Goal: Browse casually: Explore the website without a specific task or goal

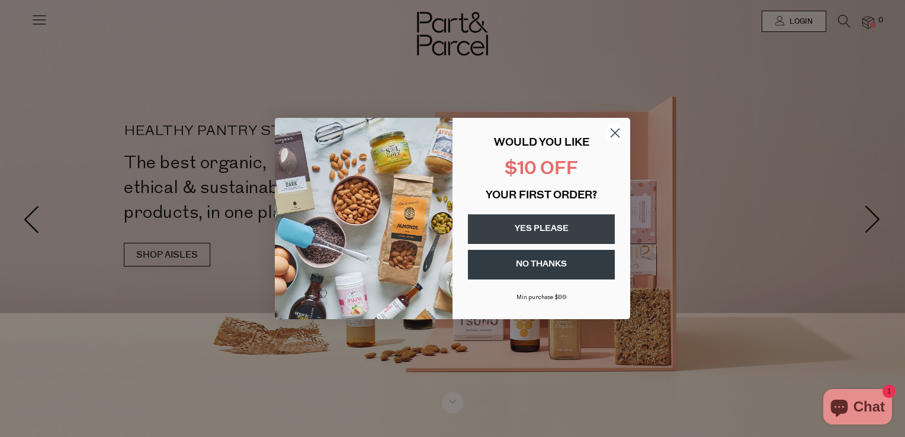
click at [611, 134] on circle "Close dialog" at bounding box center [616, 133] width 20 height 20
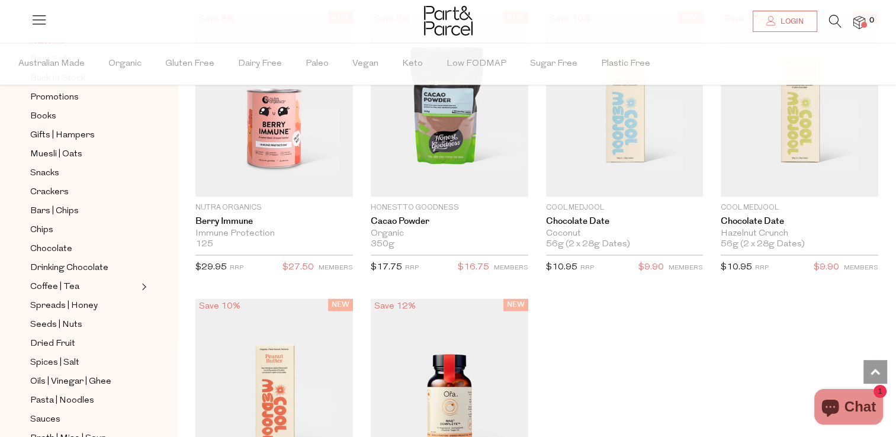
scroll to position [1600, 0]
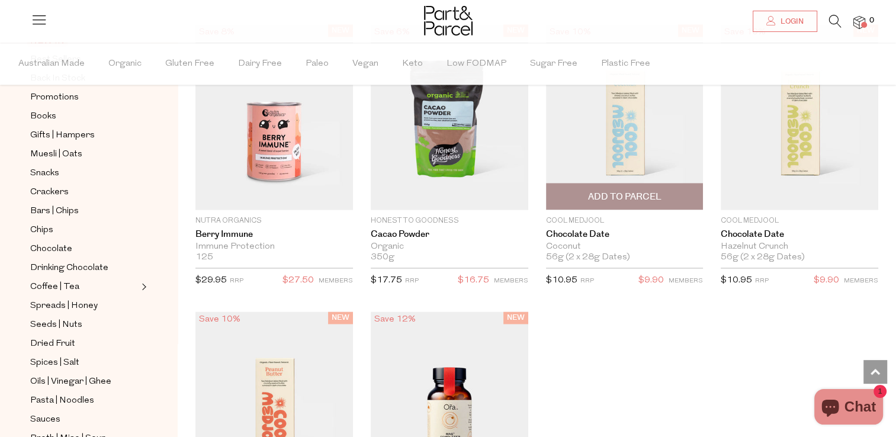
click at [623, 149] on img at bounding box center [625, 117] width 158 height 186
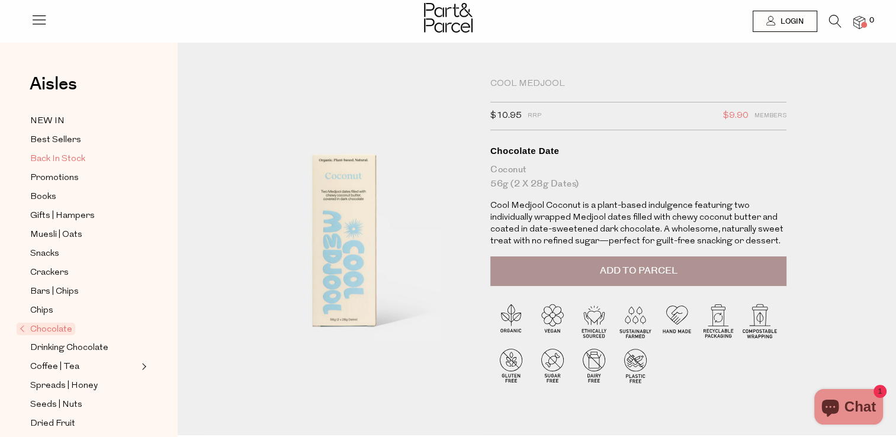
click at [63, 159] on span "Back In Stock" at bounding box center [57, 159] width 55 height 14
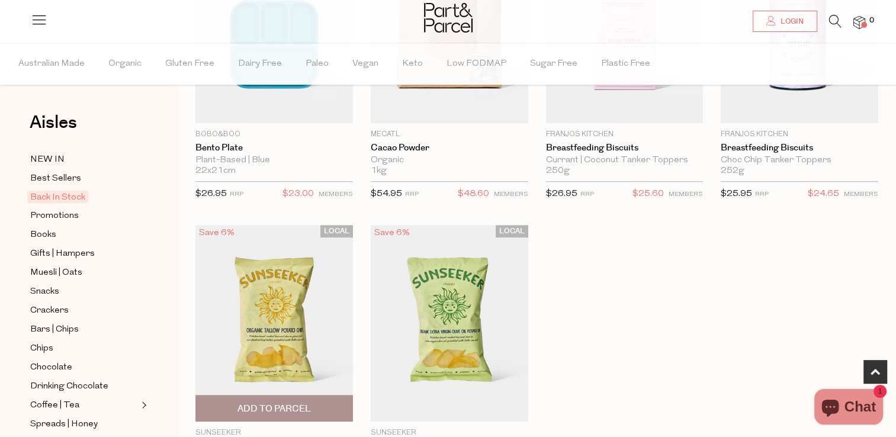
scroll to position [593, 0]
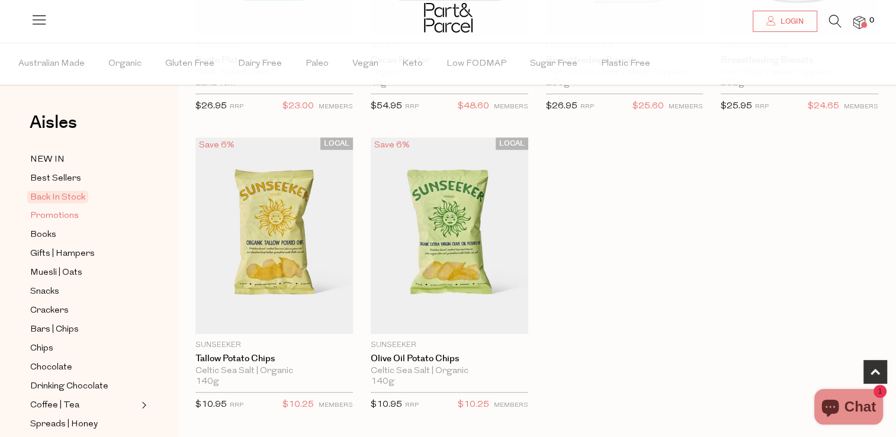
click at [65, 217] on span "Promotions" at bounding box center [54, 216] width 49 height 14
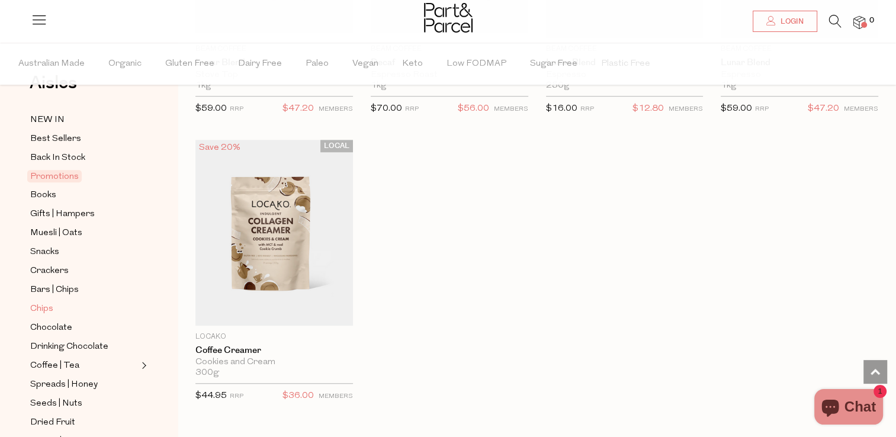
scroll to position [59, 0]
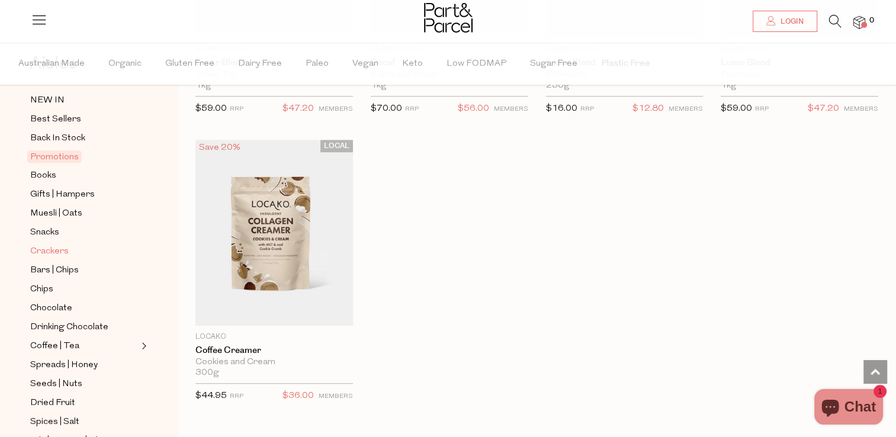
click at [68, 250] on span "Crackers" at bounding box center [49, 252] width 39 height 14
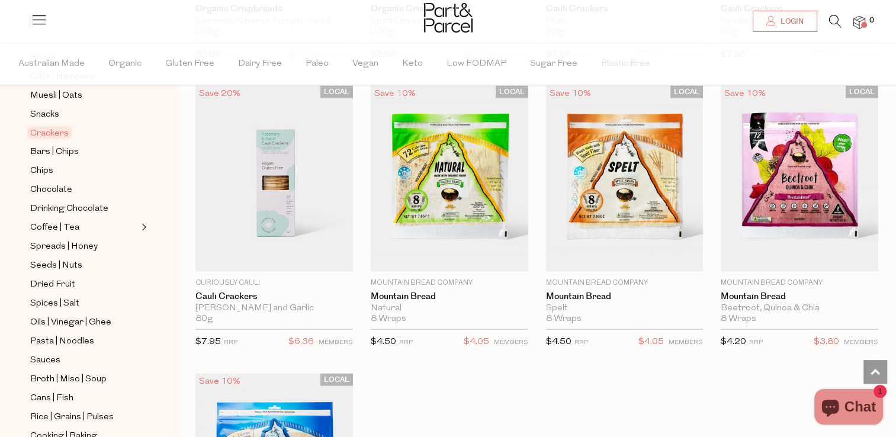
scroll to position [2429, 0]
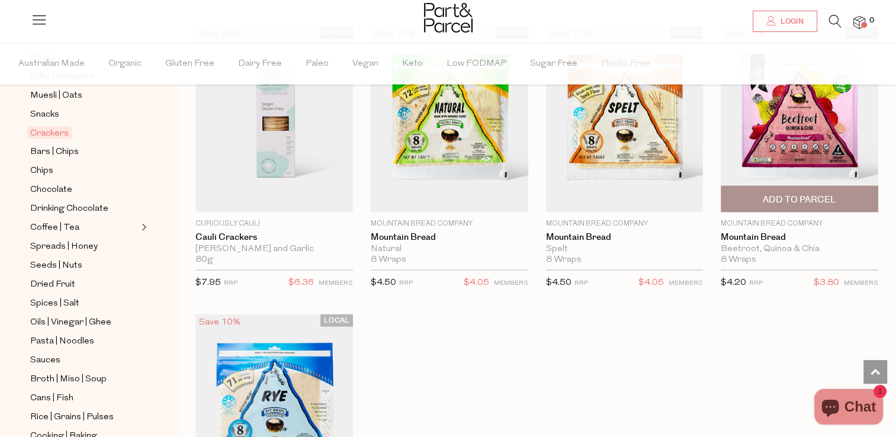
click at [770, 122] on img at bounding box center [800, 120] width 158 height 186
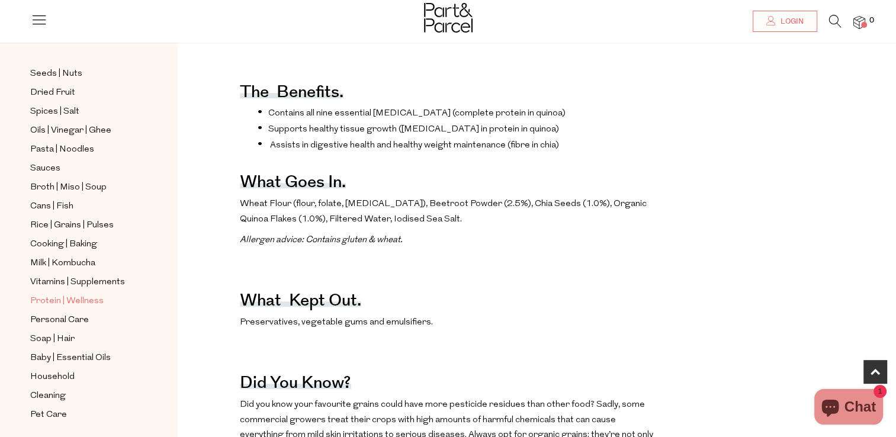
scroll to position [415, 0]
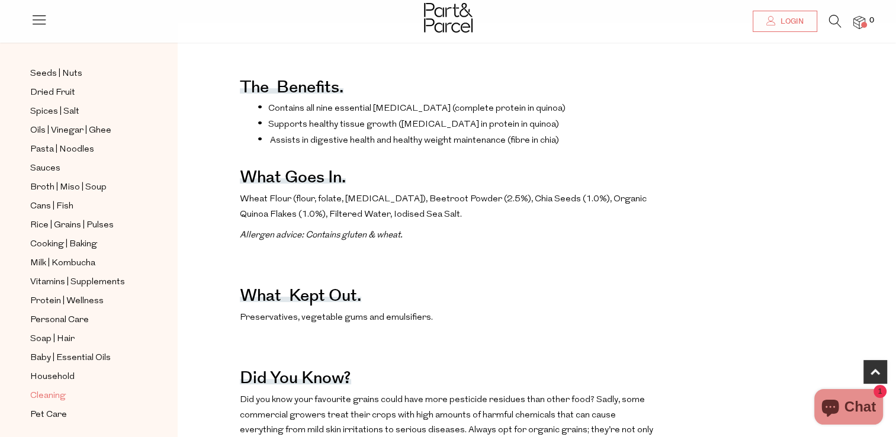
click at [59, 391] on span "Cleaning" at bounding box center [48, 396] width 36 height 14
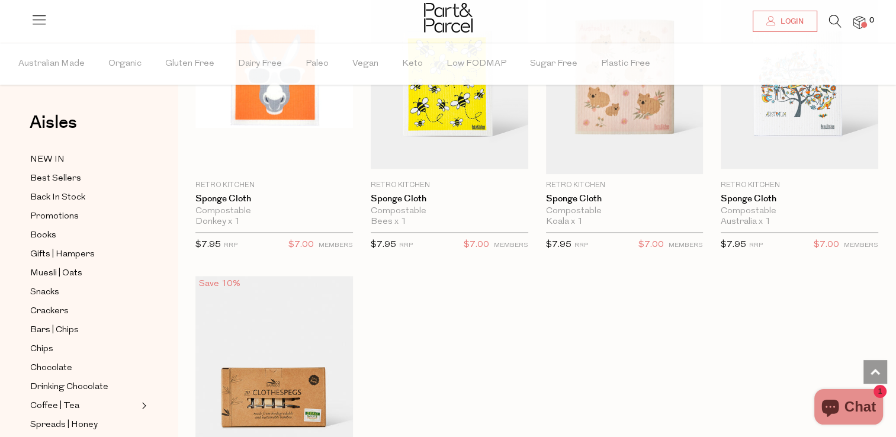
scroll to position [830, 0]
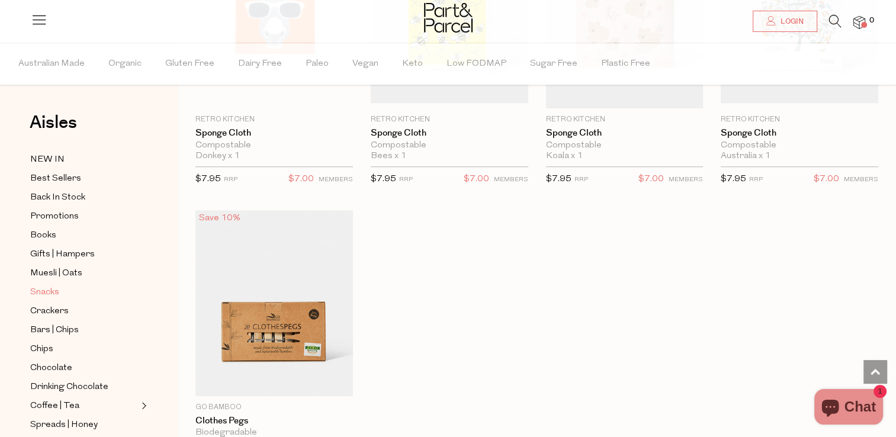
click at [55, 294] on span "Snacks" at bounding box center [44, 293] width 29 height 14
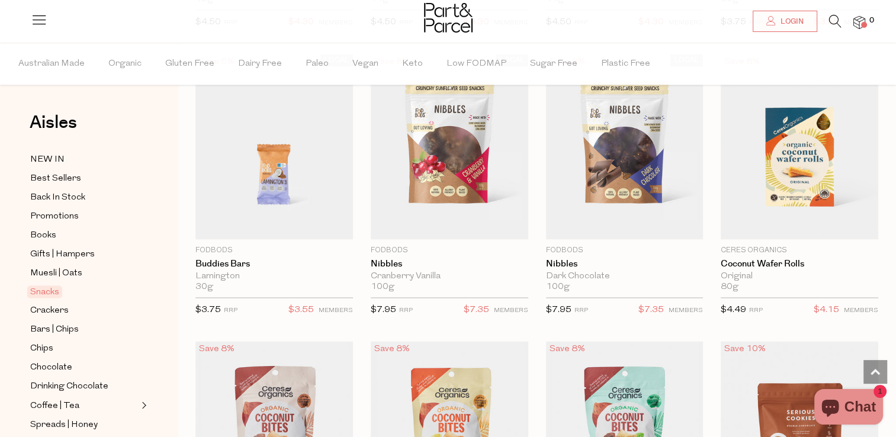
scroll to position [1837, 0]
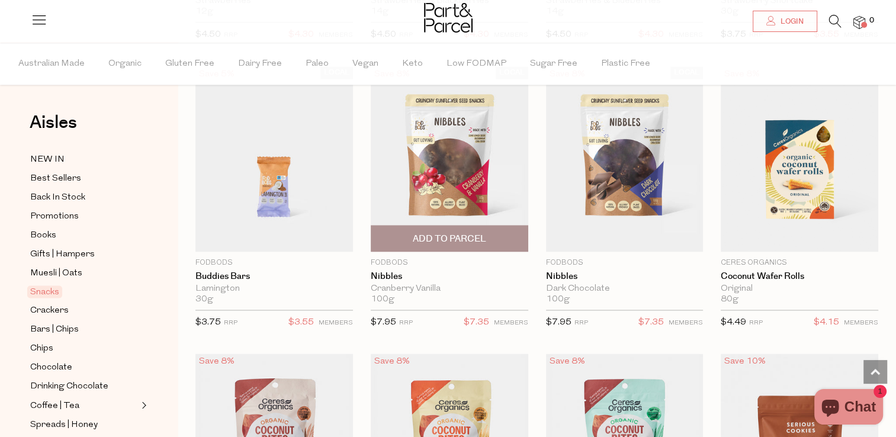
click at [475, 168] on img at bounding box center [450, 159] width 158 height 186
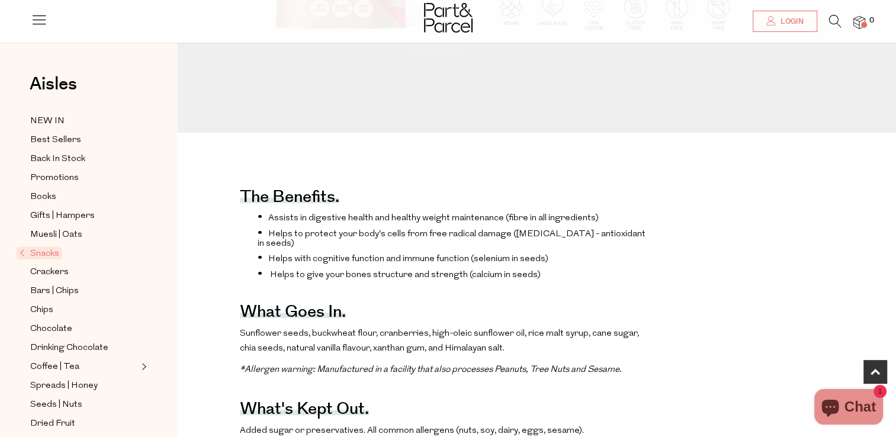
scroll to position [119, 0]
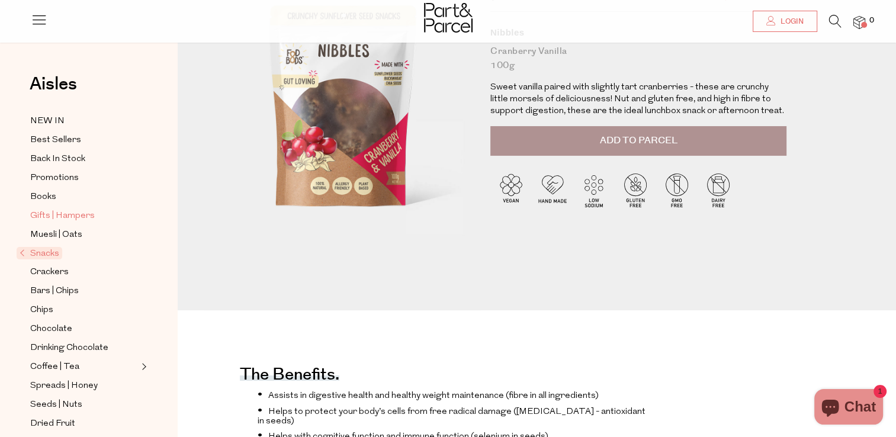
click at [81, 216] on span "Gifts | Hampers" at bounding box center [62, 216] width 65 height 14
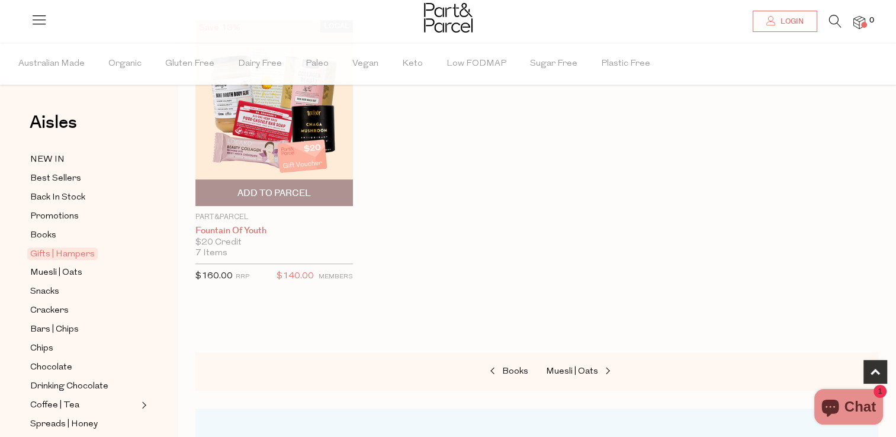
scroll to position [711, 0]
